Goal: Information Seeking & Learning: Check status

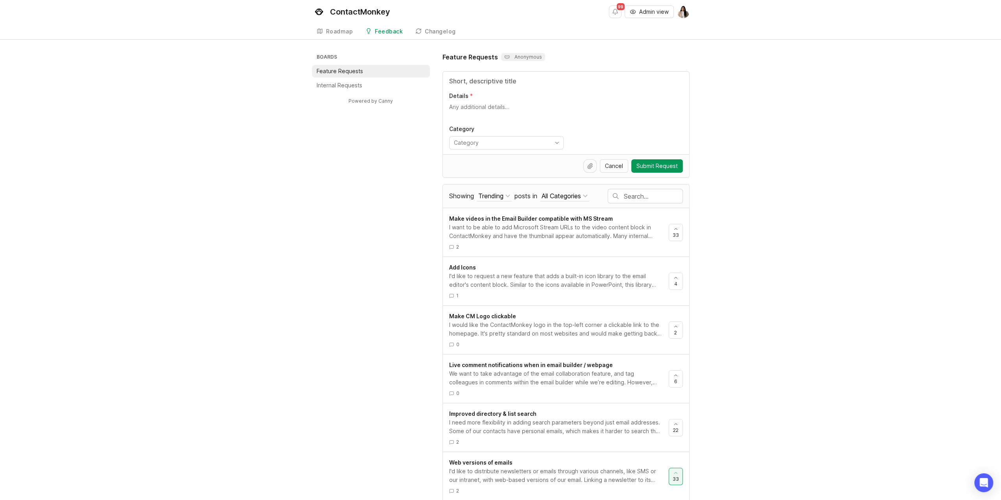
click at [641, 197] on input "text" at bounding box center [653, 196] width 59 height 9
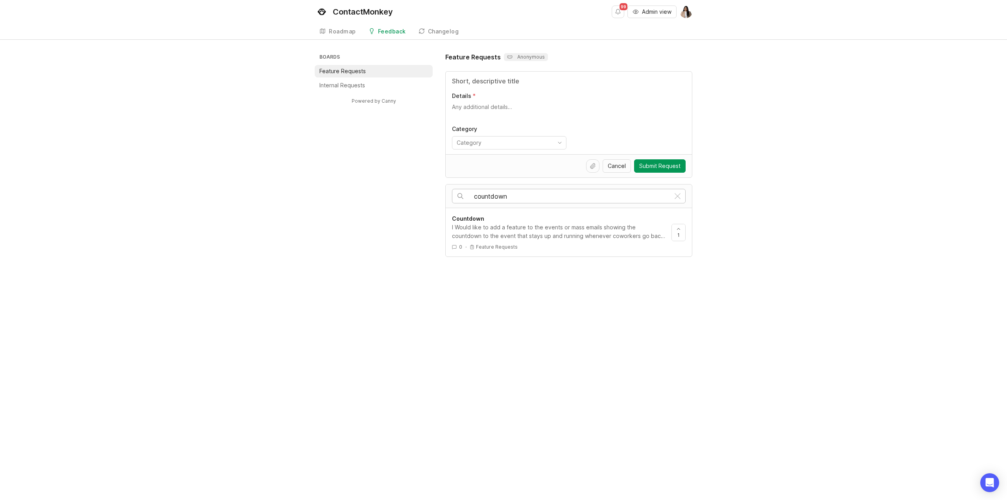
type input "countdown"
click at [573, 244] on div "0 · Feature Requests" at bounding box center [558, 246] width 213 height 7
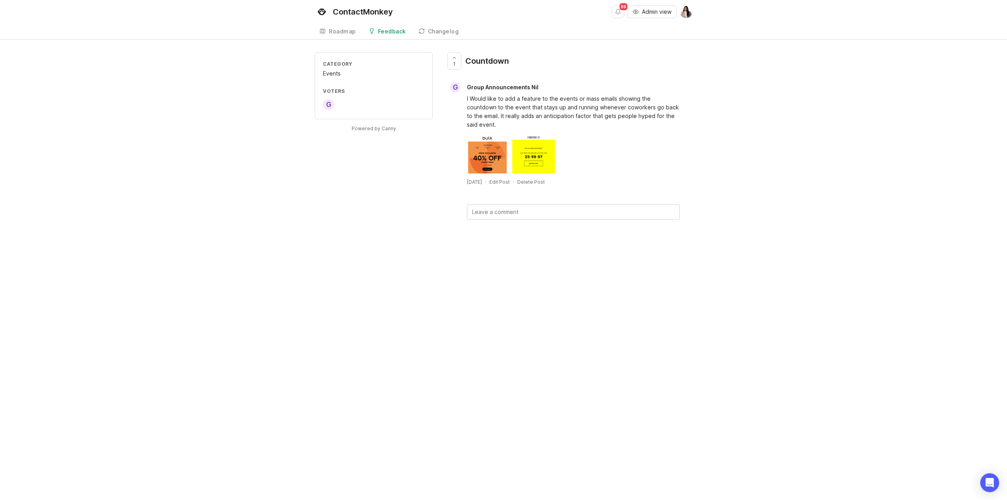
click at [345, 30] on div "Roadmap" at bounding box center [342, 32] width 27 height 6
